Goal: Navigation & Orientation: Find specific page/section

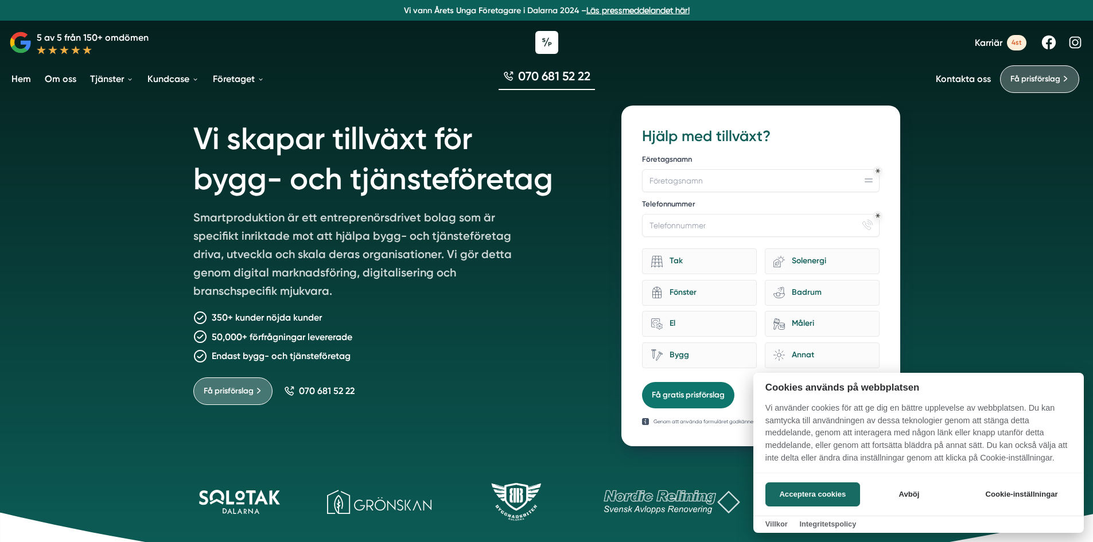
click at [980, 44] on div at bounding box center [546, 271] width 1093 height 542
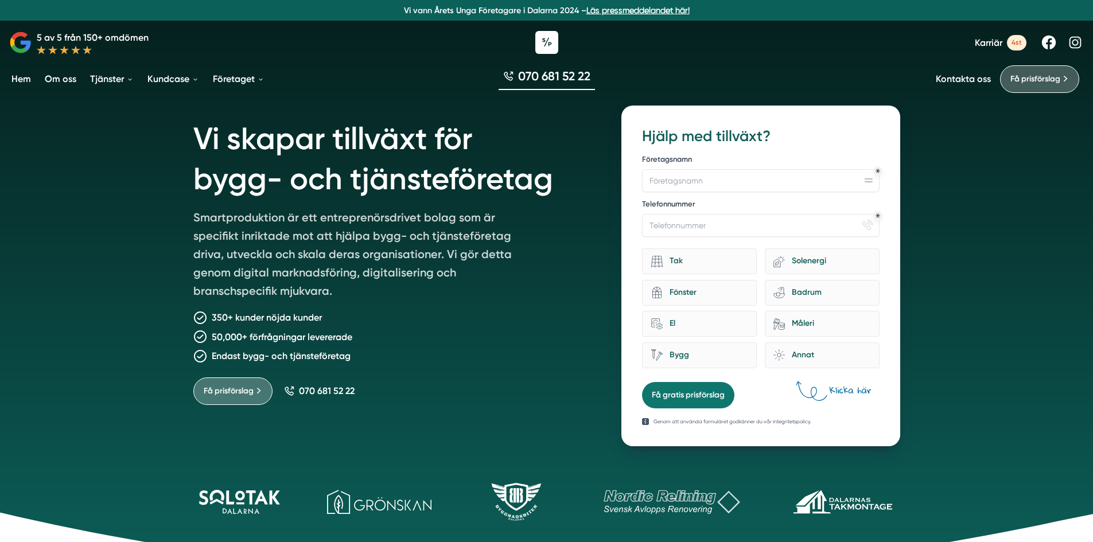
click at [1000, 41] on span "Karriär" at bounding box center [989, 42] width 28 height 11
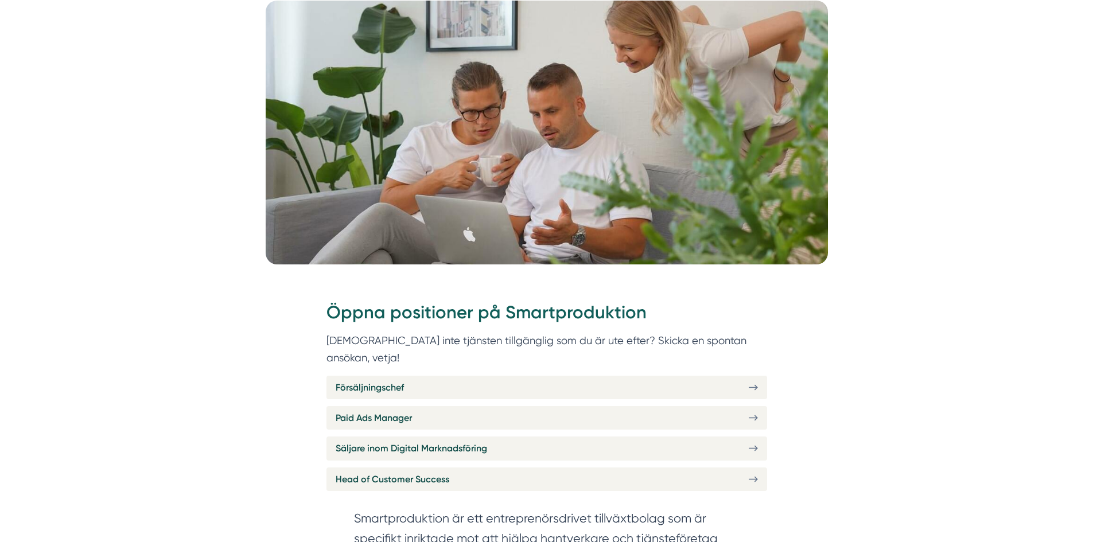
scroll to position [230, 0]
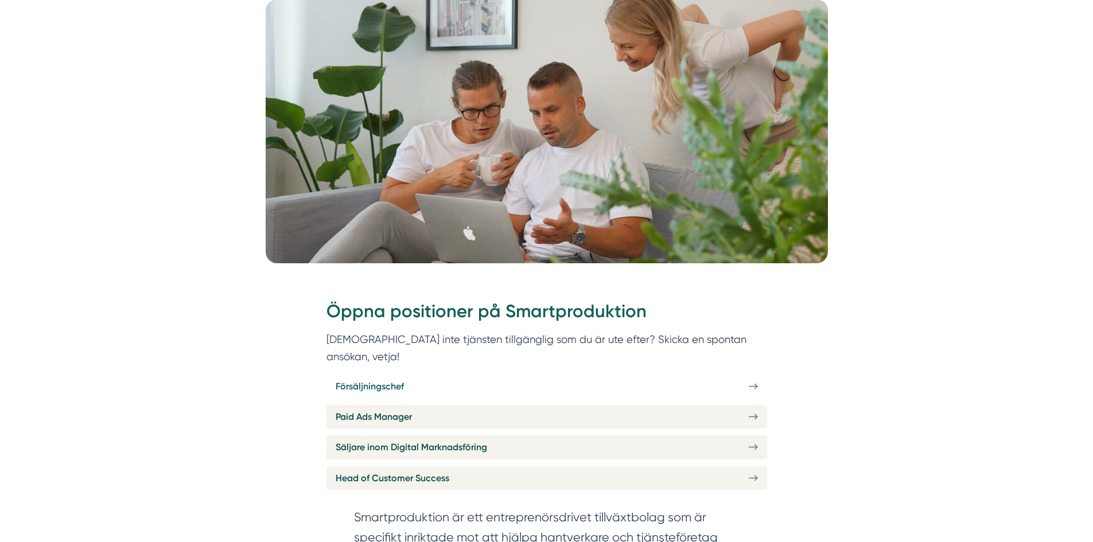
click at [684, 375] on link "Försäljningschef" at bounding box center [547, 387] width 441 height 24
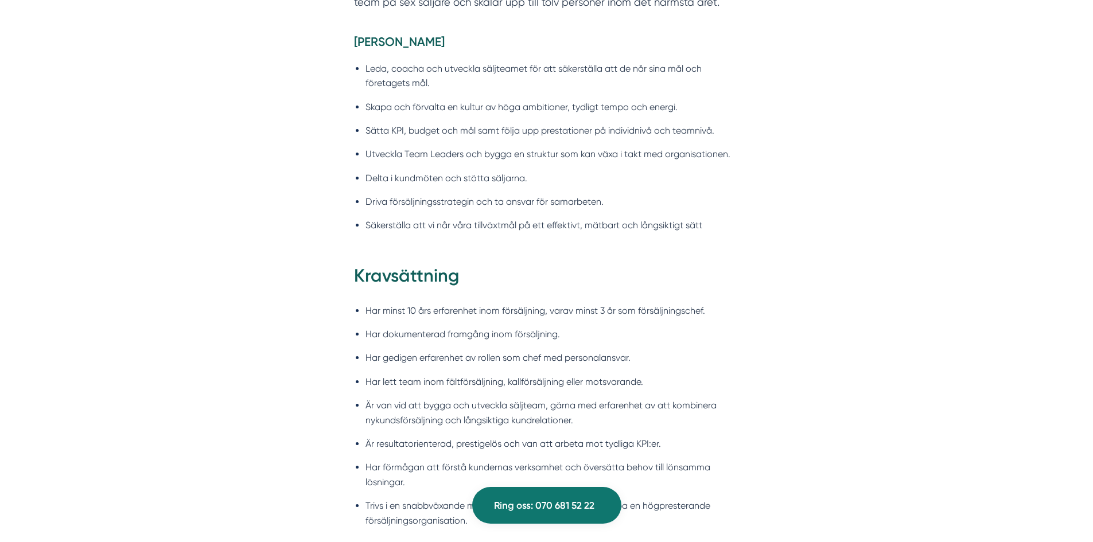
scroll to position [1033, 0]
